Goal: Navigation & Orientation: Find specific page/section

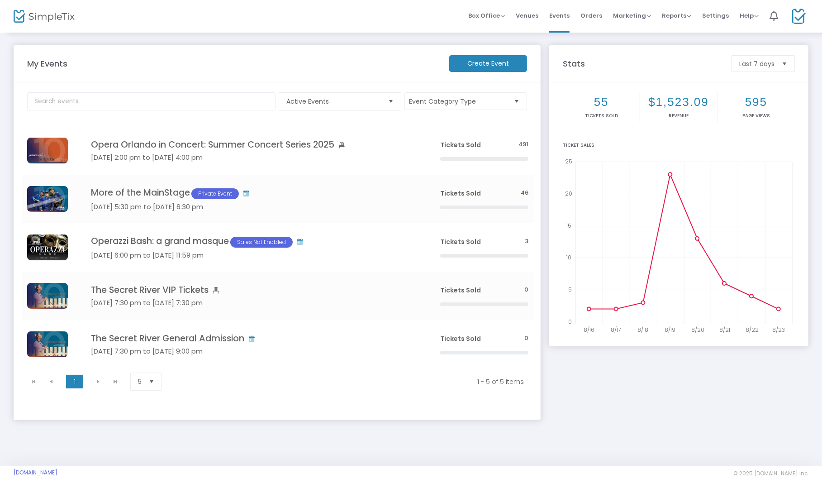
click at [797, 24] on body "Processing... please wait Box Office Sell Tickets Bookings Sell Season Pass Ven…" at bounding box center [411, 246] width 822 height 493
